Goal: Information Seeking & Learning: Find specific fact

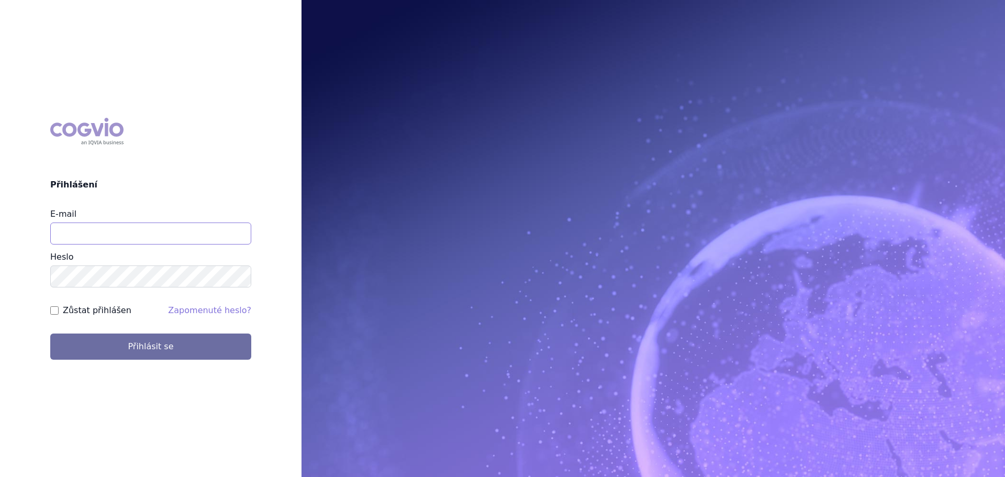
click at [106, 240] on input "E-mail" at bounding box center [150, 233] width 201 height 22
type input "veronika.damborska@vzp.cz"
click at [50, 333] on button "Přihlásit se" at bounding box center [150, 346] width 201 height 26
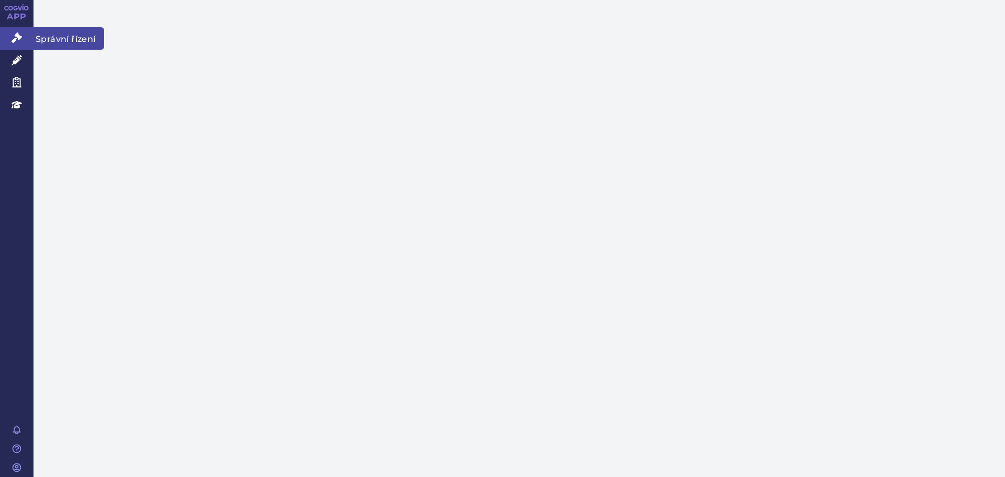
click at [11, 42] on link "Správní řízení" at bounding box center [17, 38] width 34 height 22
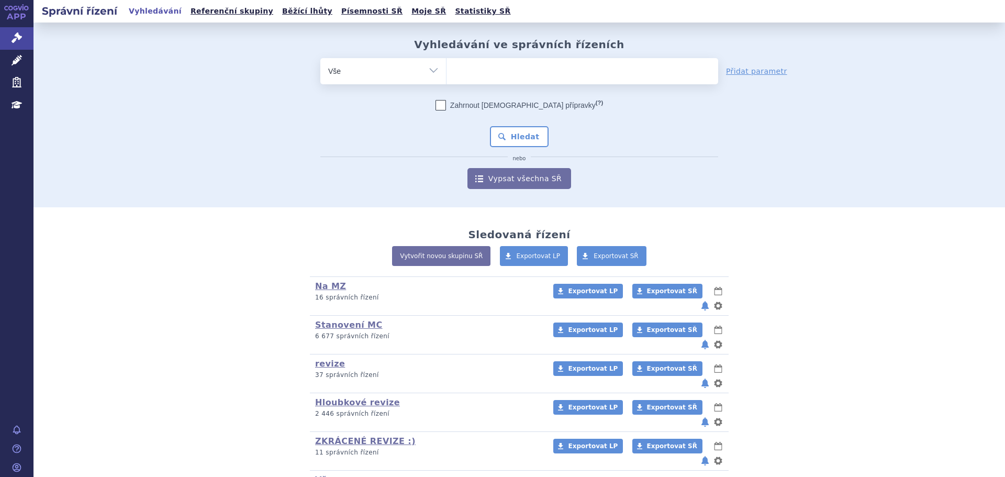
click at [474, 75] on ul at bounding box center [583, 69] width 272 height 22
click at [447, 75] on select at bounding box center [446, 71] width 1 height 26
type input "iq"
type input "iqi"
type input "iqir"
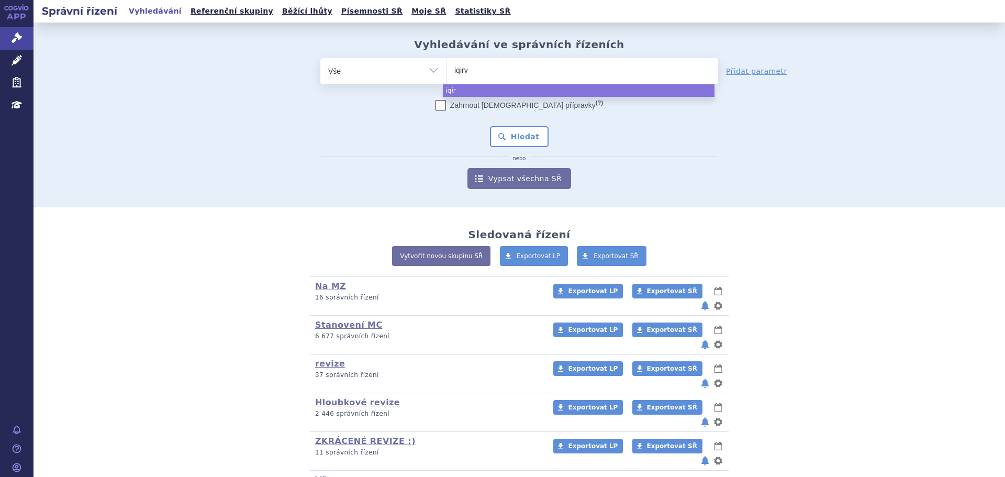
type input "iqirvo"
select select "iqirvo"
click at [505, 131] on button "Hledat" at bounding box center [519, 136] width 59 height 21
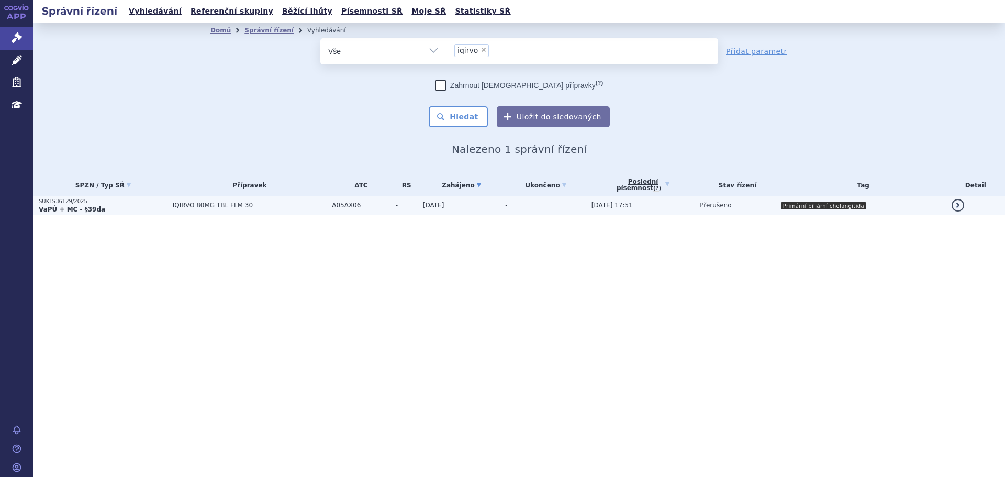
click at [224, 207] on span "IQIRVO 80MG TBL FLM 30" at bounding box center [250, 205] width 154 height 7
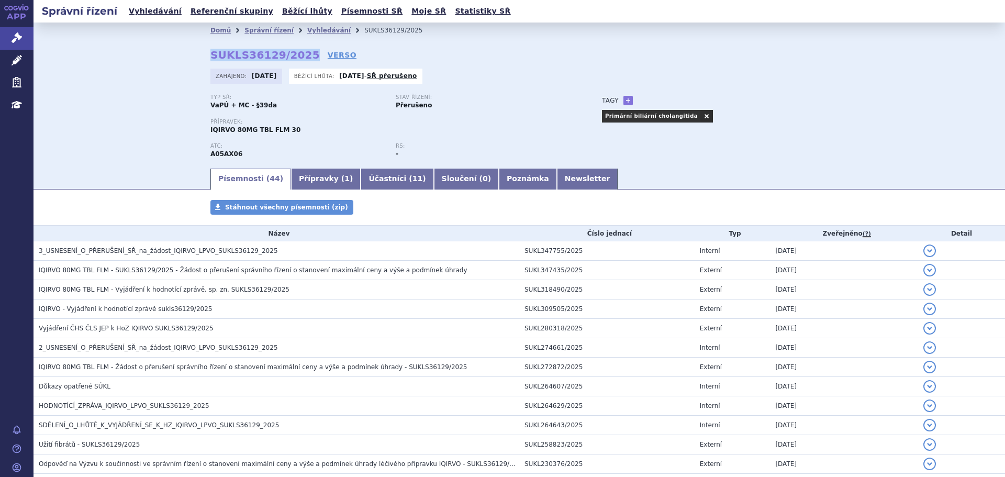
drag, startPoint x: 298, startPoint y: 55, endPoint x: 206, endPoint y: 52, distance: 91.7
click at [210, 52] on strong "SUKLS36129/2025" at bounding box center [264, 55] width 109 height 13
copy strong "SUKLS36129/2025"
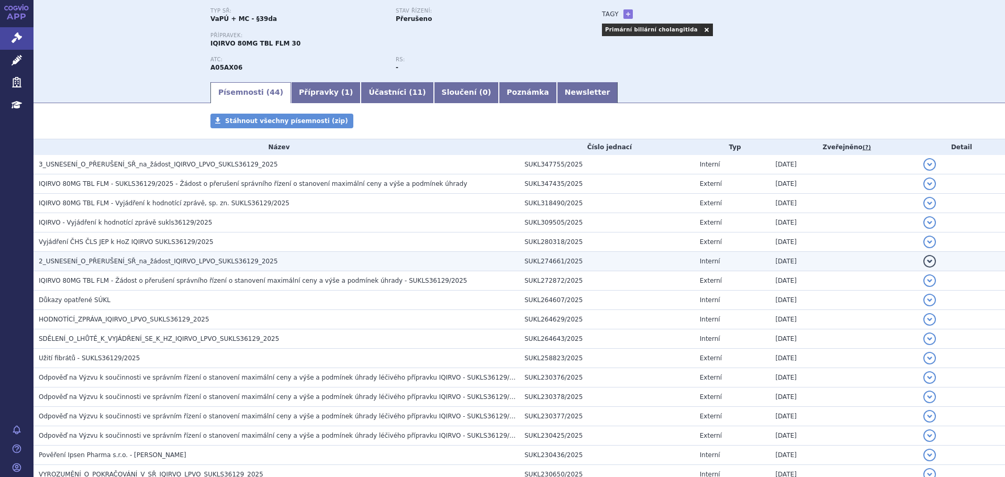
scroll to position [105, 0]
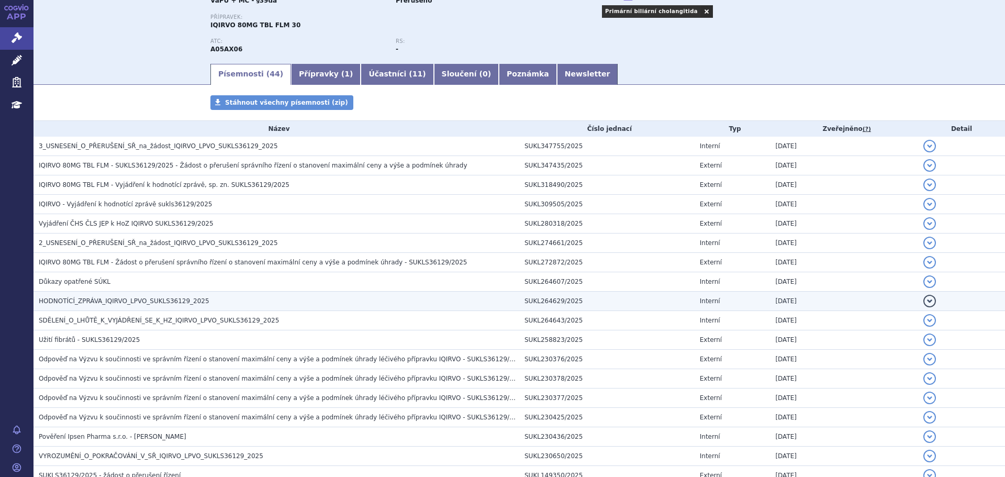
click at [115, 298] on span "HODNOTÍCÍ_ZPRÁVA_IQIRVO_LPVO_SUKLS36129_2025" at bounding box center [124, 300] width 171 height 7
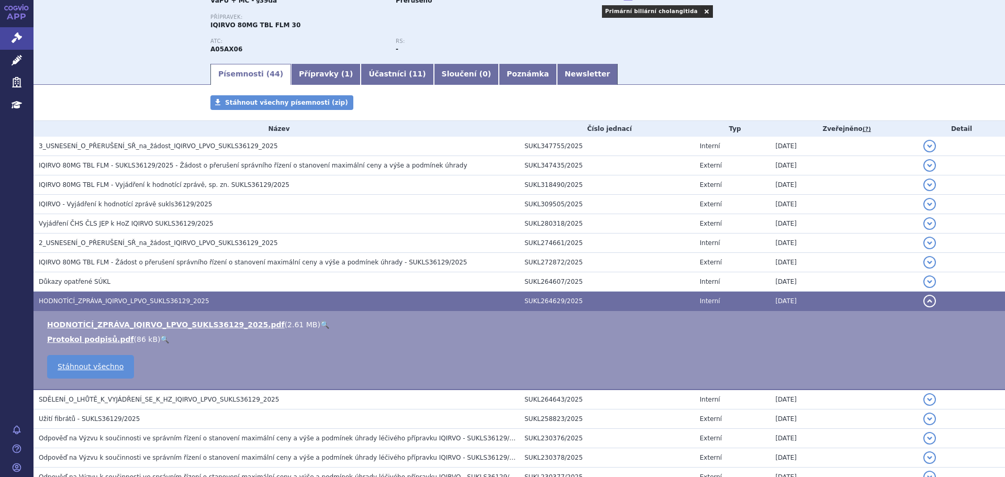
click at [320, 326] on link "🔍" at bounding box center [324, 324] width 9 height 8
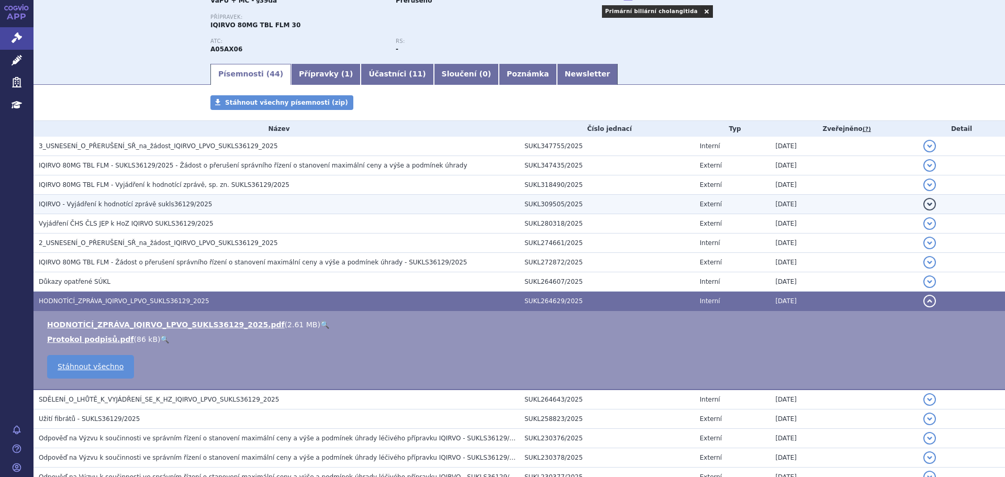
scroll to position [0, 0]
